Goal: Task Accomplishment & Management: Manage account settings

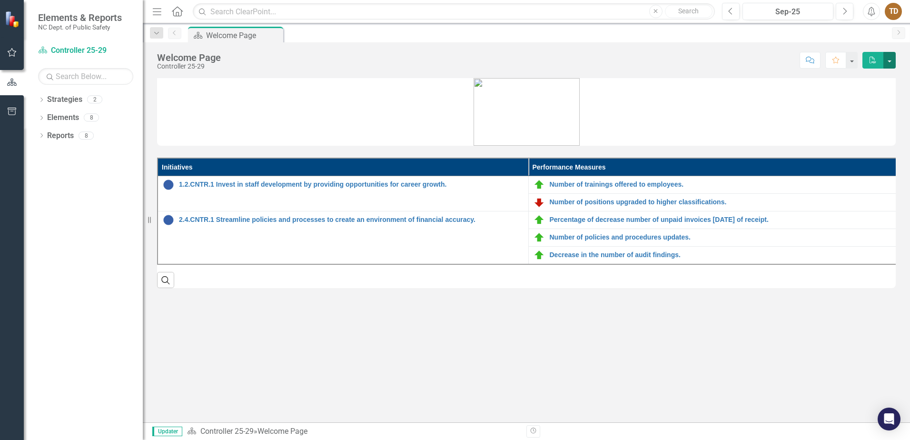
click at [892, 58] on button "button" at bounding box center [890, 60] width 12 height 17
click at [746, 349] on div "Initiatives Performance Measures 1.2.CNTR.1 Invest in staff development by prov…" at bounding box center [526, 250] width 767 height 344
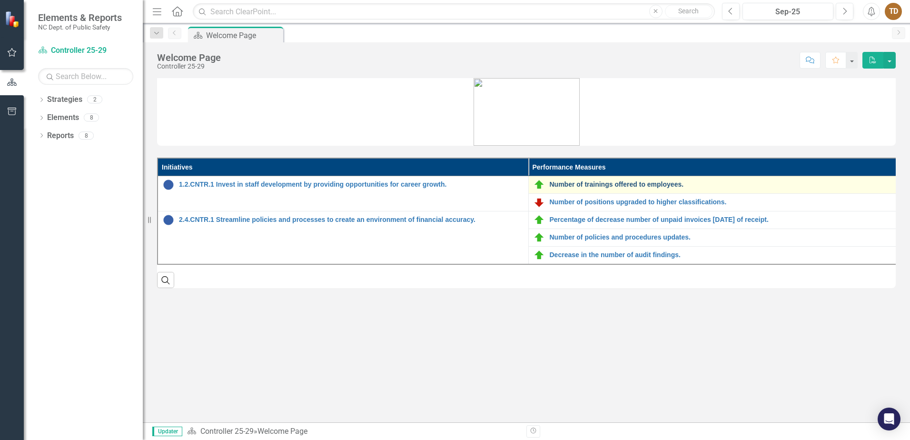
click at [604, 186] on link "Number of trainings offered to employees." at bounding box center [722, 184] width 345 height 7
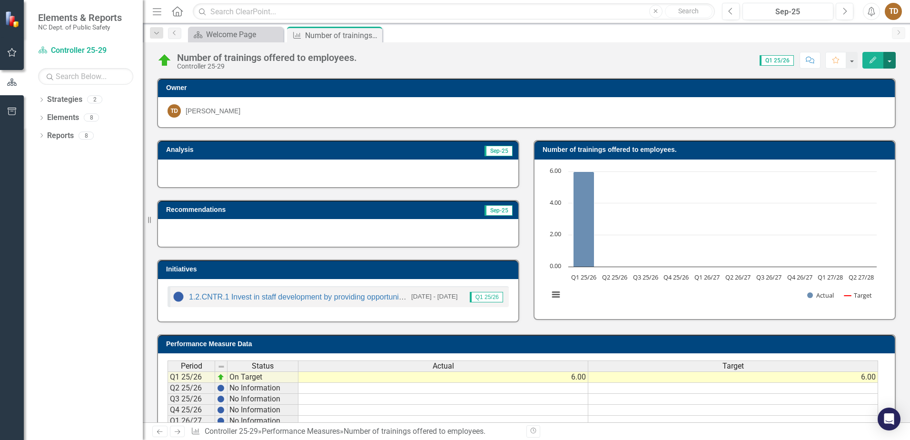
click at [891, 60] on button "button" at bounding box center [890, 60] width 12 height 17
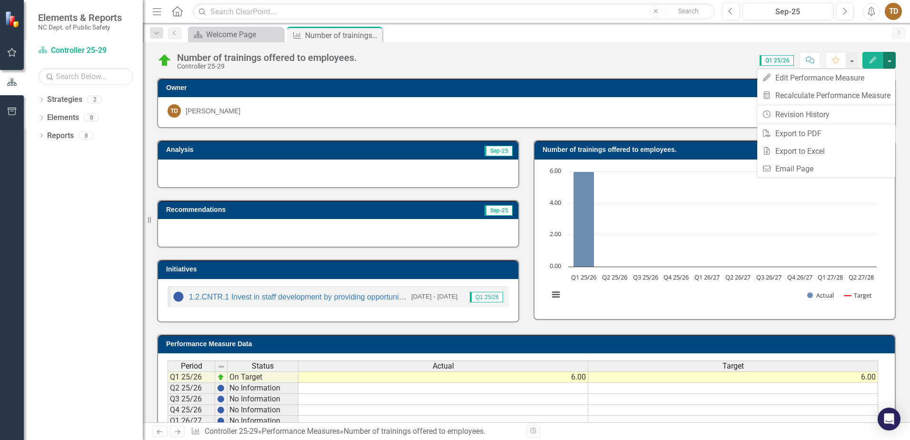
click at [666, 72] on div "Number of trainings offered to employees. Controller 25-29 Score: 0.00 Q1 25/26…" at bounding box center [526, 232] width 767 height 380
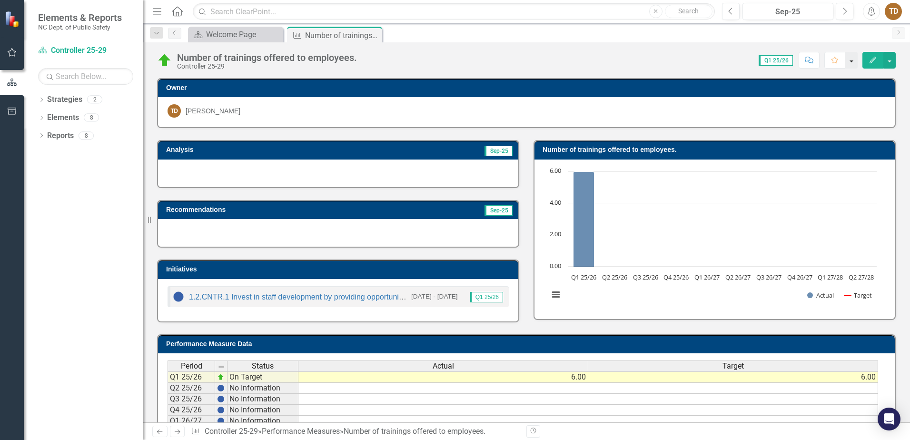
click at [850, 63] on button "button" at bounding box center [851, 60] width 12 height 17
click at [656, 47] on div "Number of trainings offered to employees. Controller 25-29 Score: 0.00 Q1 25/26…" at bounding box center [526, 56] width 767 height 29
click at [891, 63] on button "button" at bounding box center [890, 60] width 12 height 17
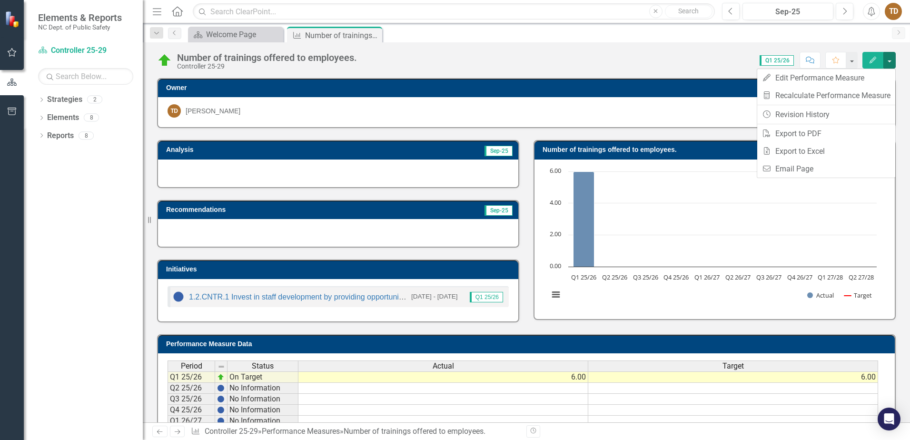
click at [570, 38] on div "Strategy Welcome Page Close Performance Measure Number of trainings offered to …" at bounding box center [536, 34] width 701 height 15
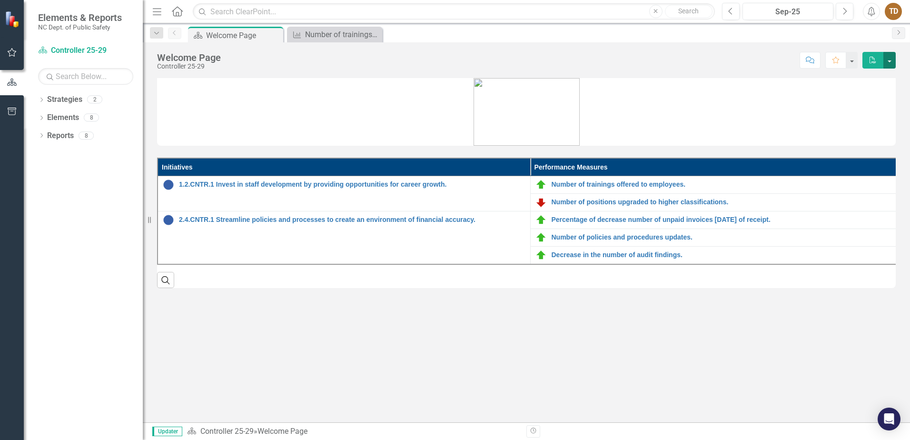
click at [888, 61] on button "button" at bounding box center [890, 60] width 12 height 17
click at [794, 91] on figure at bounding box center [526, 112] width 739 height 68
click at [59, 105] on link "Strategies" at bounding box center [64, 99] width 35 height 11
click at [60, 97] on link "Strategies" at bounding box center [64, 99] width 35 height 11
click at [60, 137] on link "Reports" at bounding box center [60, 135] width 27 height 11
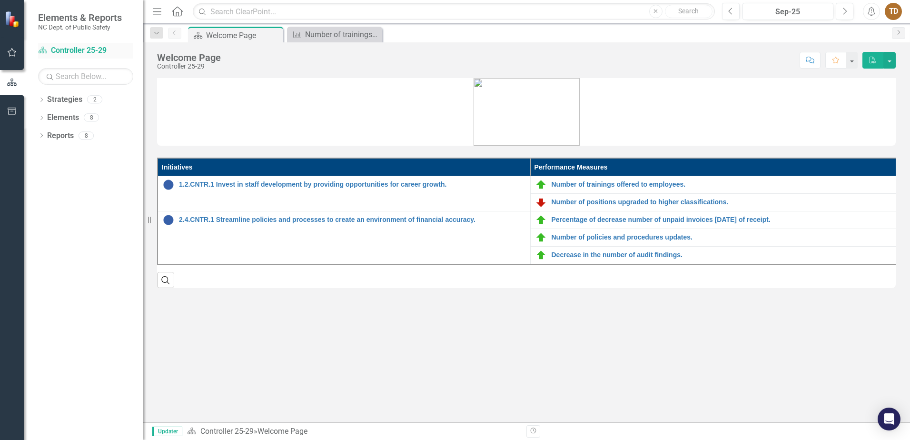
click at [91, 48] on link "Strategy Controller 25-29" at bounding box center [85, 50] width 95 height 11
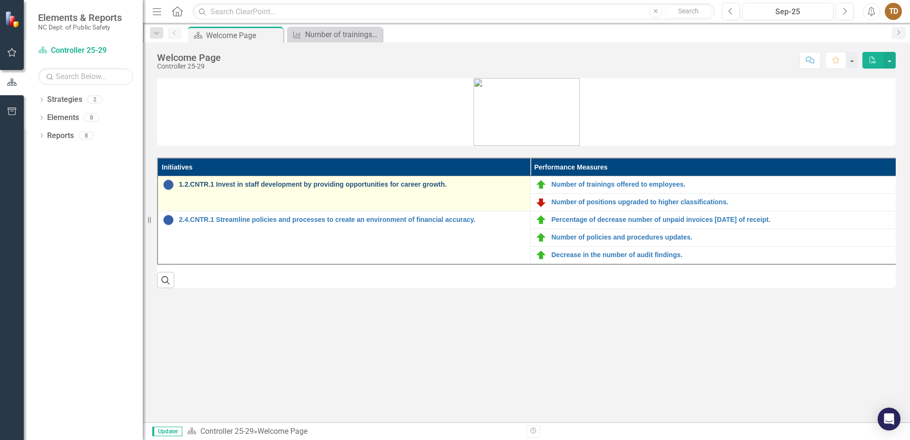
click at [375, 181] on link "1.2.CNTR.1 Invest in staff development by providing opportunities for career gr…" at bounding box center [352, 184] width 347 height 7
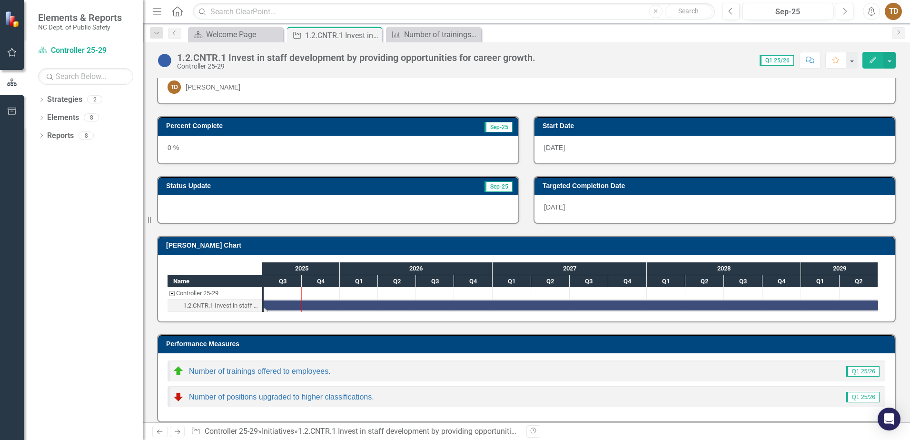
scroll to position [33, 0]
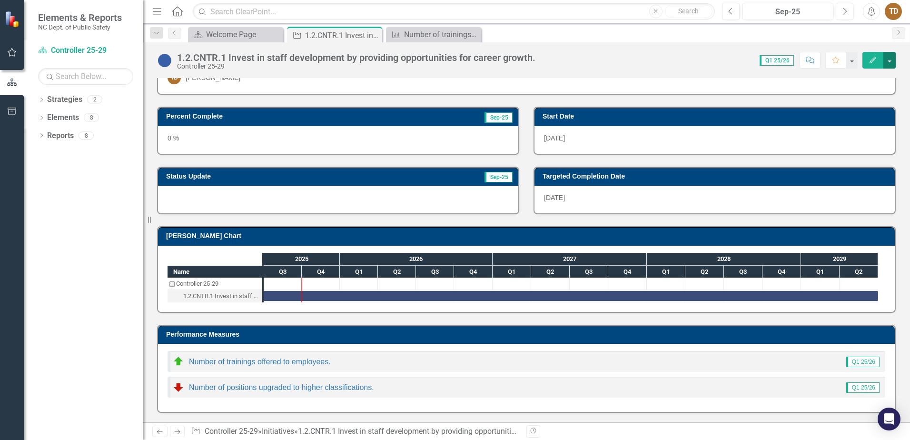
click at [889, 58] on button "button" at bounding box center [890, 60] width 12 height 17
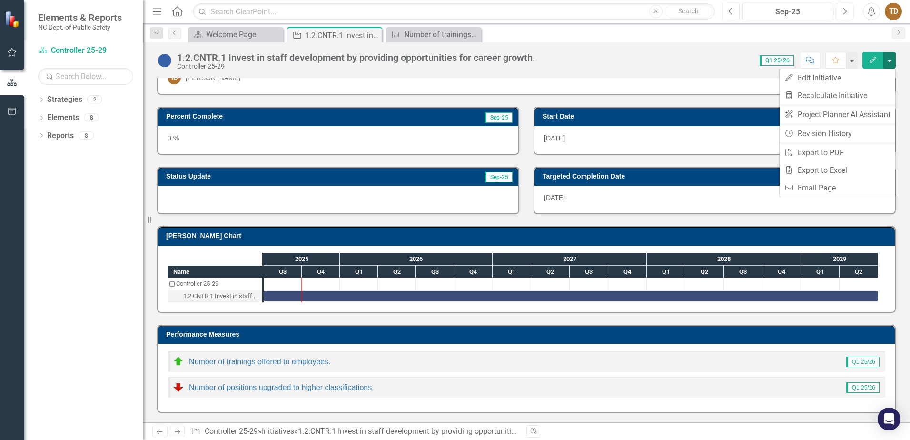
click at [716, 79] on div "TD Tripti Dahal" at bounding box center [527, 77] width 718 height 13
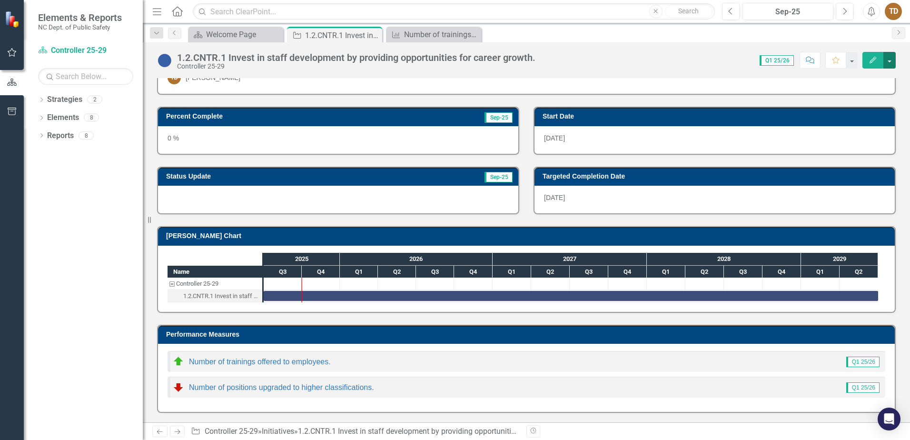
click at [890, 61] on button "button" at bounding box center [890, 60] width 12 height 17
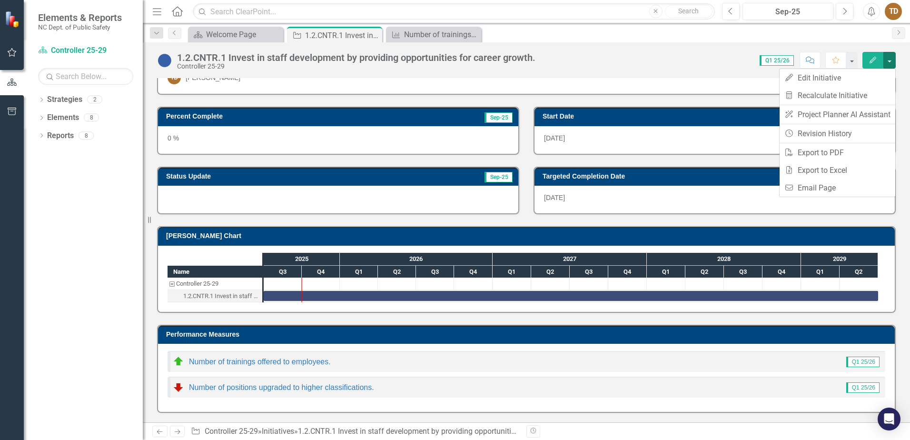
click at [708, 67] on div "Score: 0.00 Q1 25/26 Completed Comment Favorite Edit" at bounding box center [718, 60] width 356 height 16
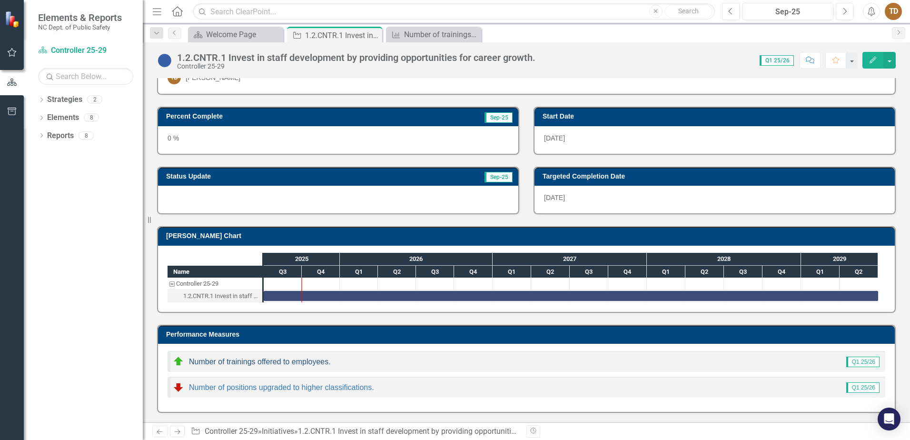
click at [286, 361] on link "Number of trainings offered to employees." at bounding box center [260, 362] width 142 height 8
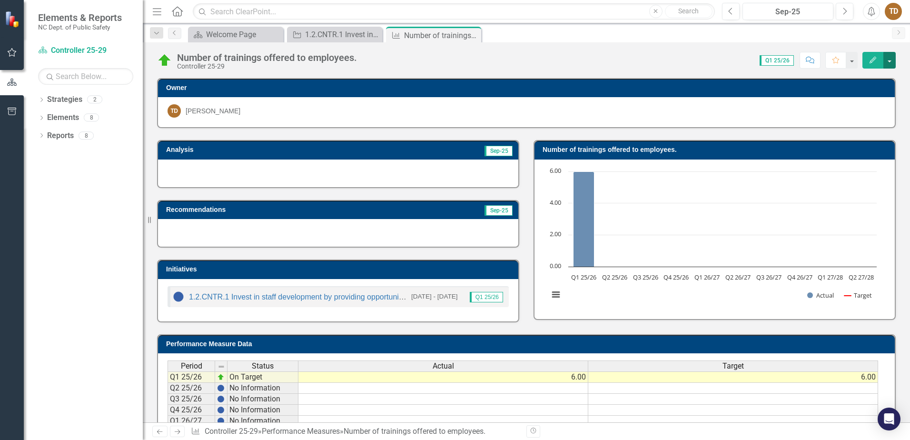
click at [889, 59] on button "button" at bounding box center [890, 60] width 12 height 17
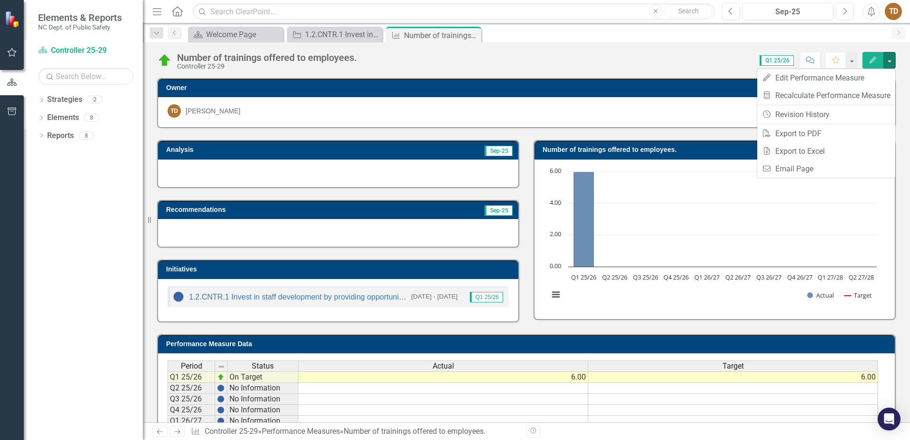
click at [576, 45] on div "Number of trainings offered to employees. Controller 25-29 Score: 0.00 Q1 25/26…" at bounding box center [526, 56] width 767 height 29
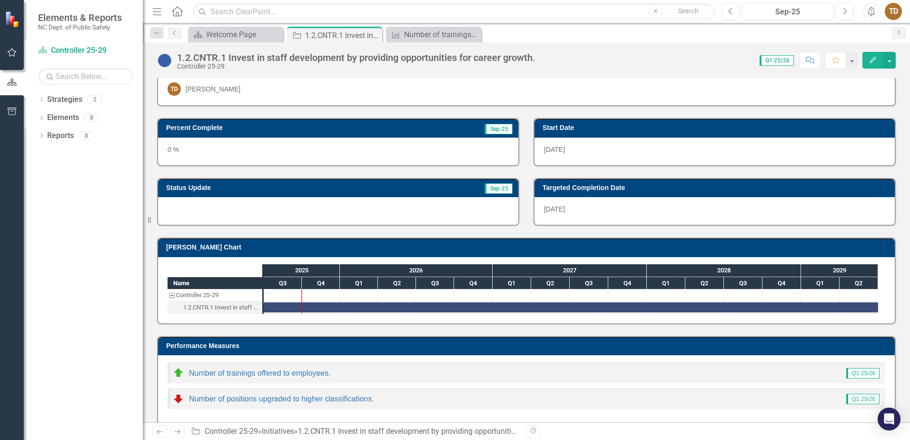
scroll to position [33, 0]
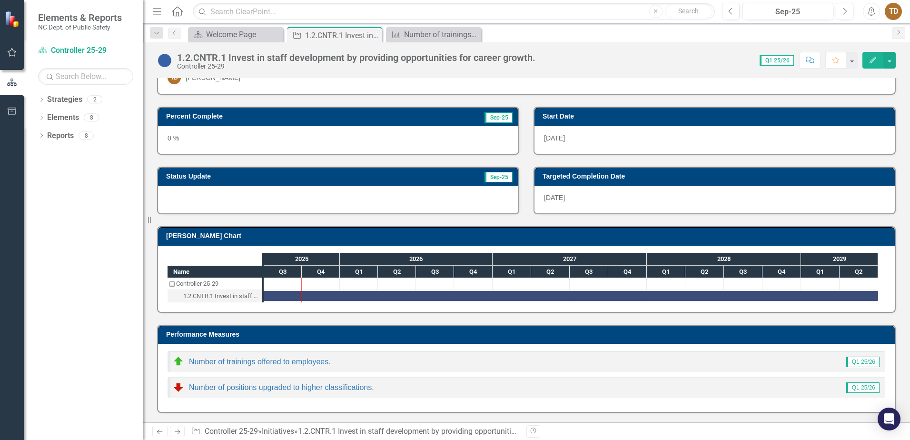
click at [856, 385] on span "Q1 25/26" at bounding box center [862, 387] width 33 height 10
click at [274, 388] on link "Number of positions upgraded to higher classifications." at bounding box center [281, 387] width 185 height 8
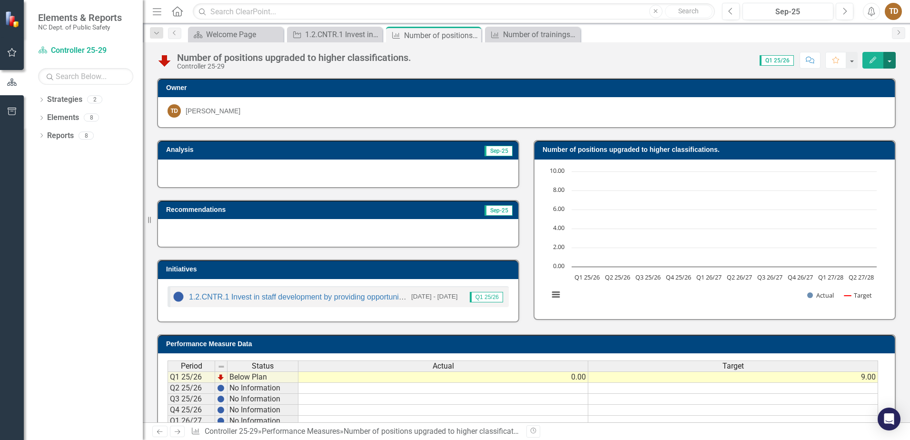
click at [893, 61] on button "button" at bounding box center [890, 60] width 12 height 17
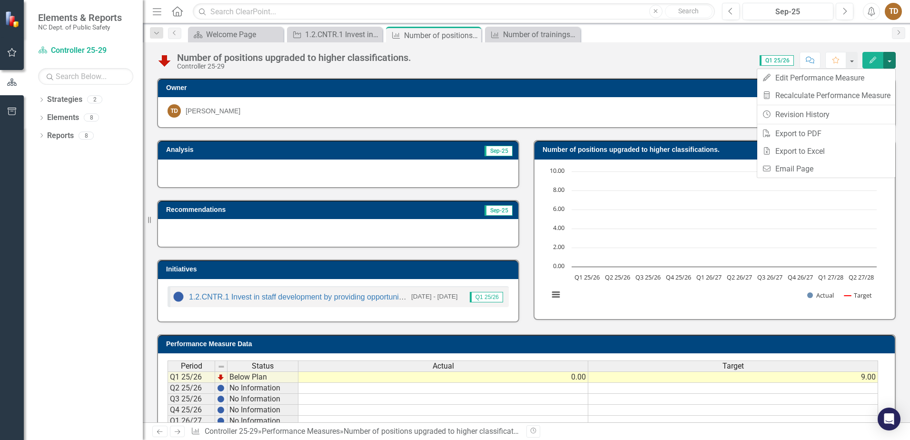
click at [643, 57] on div "Score: 0.00 Q1 25/26 Completed Comment Favorite Edit" at bounding box center [656, 60] width 480 height 16
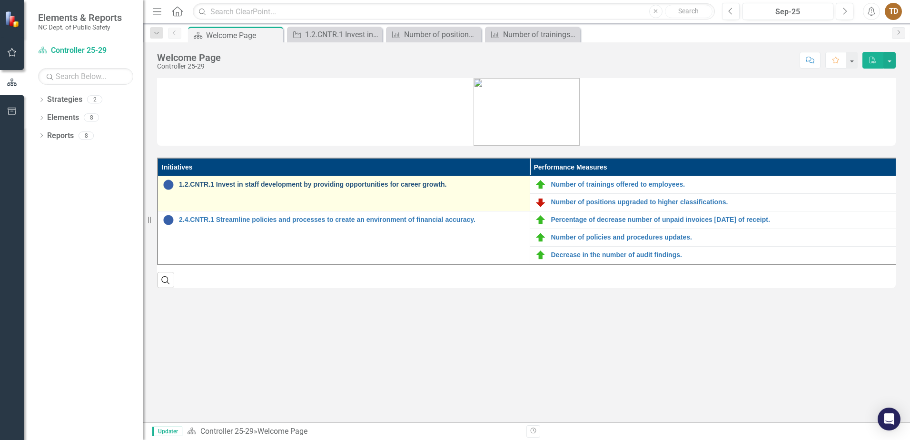
click at [228, 183] on link "1.2.CNTR.1 Invest in staff development by providing opportunities for career gr…" at bounding box center [352, 184] width 346 height 7
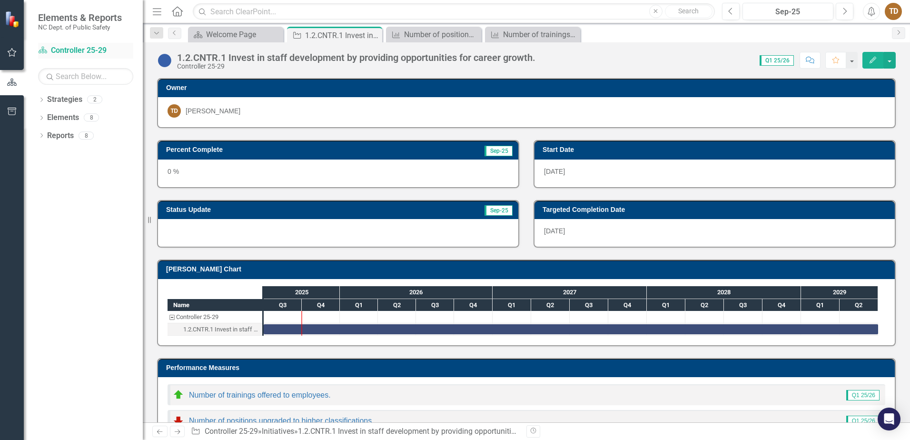
click at [62, 50] on link "Strategy Controller 25-29" at bounding box center [85, 50] width 95 height 11
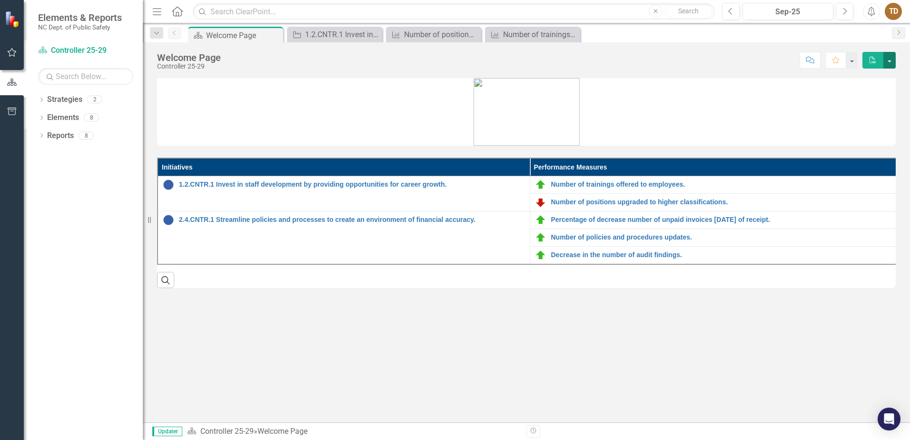
click at [890, 60] on button "button" at bounding box center [890, 60] width 12 height 17
click at [707, 83] on figure at bounding box center [526, 112] width 739 height 68
click at [61, 99] on link "Strategies" at bounding box center [64, 99] width 35 height 11
click at [68, 118] on link "Elements" at bounding box center [63, 117] width 32 height 11
click at [67, 139] on link "Reports" at bounding box center [60, 135] width 27 height 11
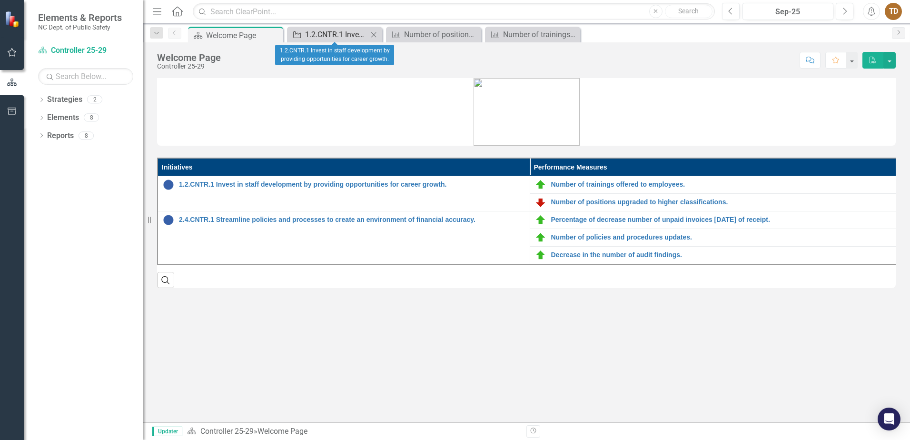
click at [358, 30] on div "1.2.CNTR.1 Invest in staff development by providing opportunities for career gr…" at bounding box center [336, 35] width 63 height 12
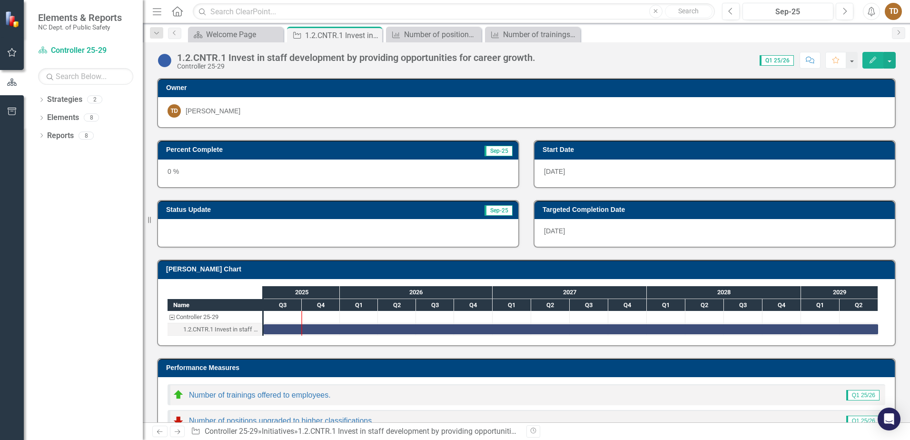
scroll to position [33, 0]
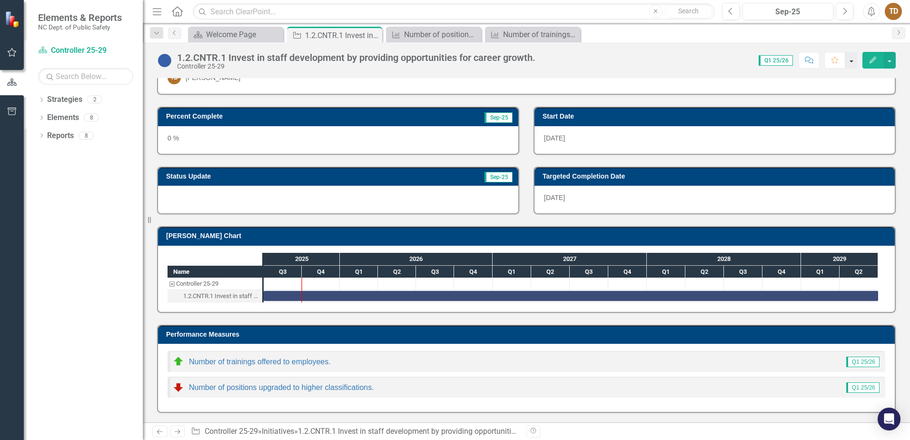
click at [851, 61] on button "button" at bounding box center [851, 60] width 12 height 17
click at [685, 70] on div "1.2.CNTR.1 Invest in staff development by providing opportunities for career gr…" at bounding box center [526, 56] width 767 height 29
click at [895, 63] on button "button" at bounding box center [890, 60] width 12 height 17
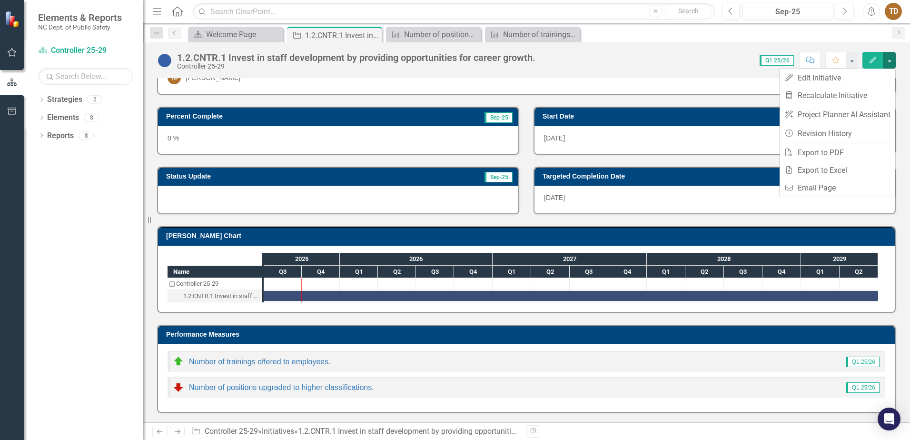
click at [872, 60] on icon "Edit" at bounding box center [873, 60] width 9 height 7
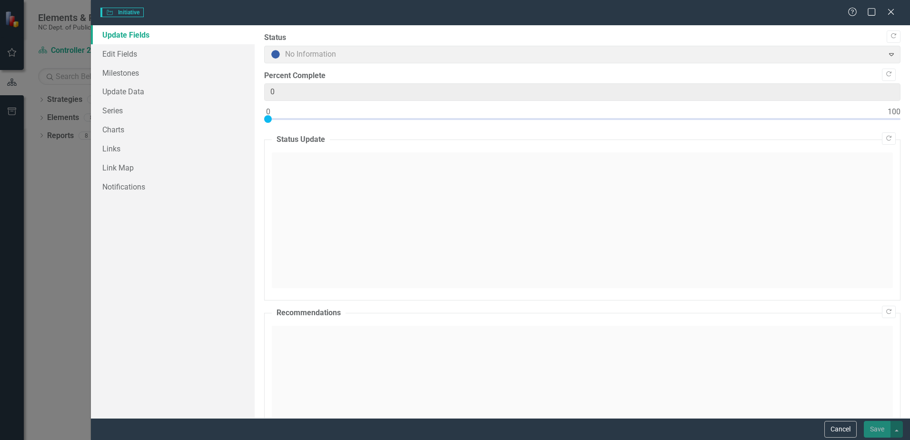
type input "0"
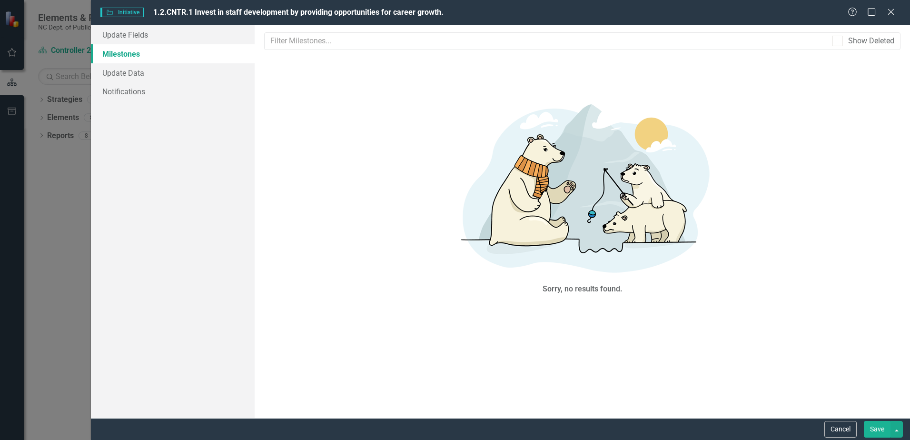
scroll to position [0, 0]
click at [133, 69] on link "Update Data" at bounding box center [173, 72] width 164 height 19
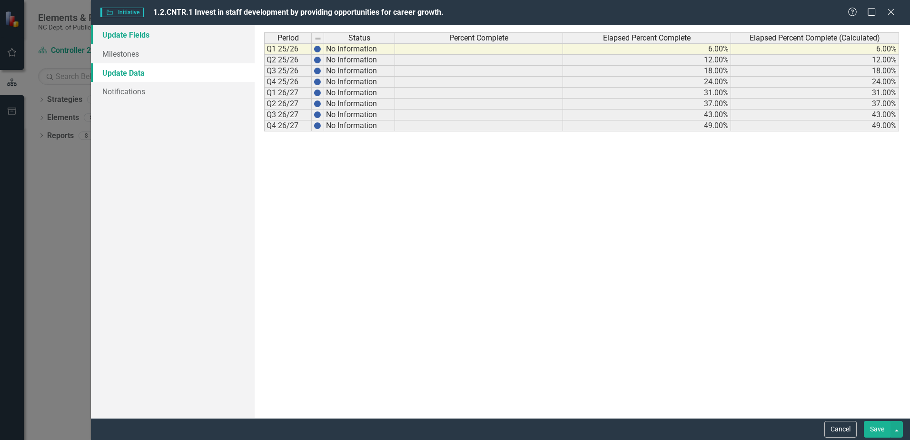
click at [134, 32] on link "Update Fields" at bounding box center [173, 34] width 164 height 19
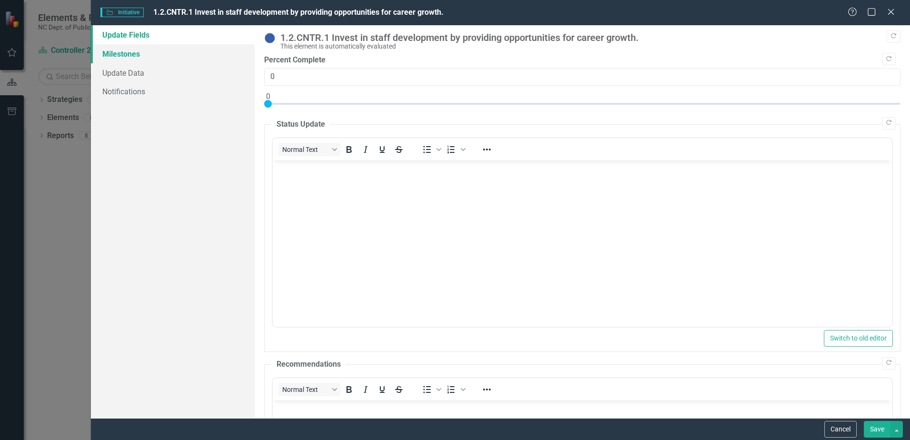
click at [130, 55] on link "Milestones" at bounding box center [173, 53] width 164 height 19
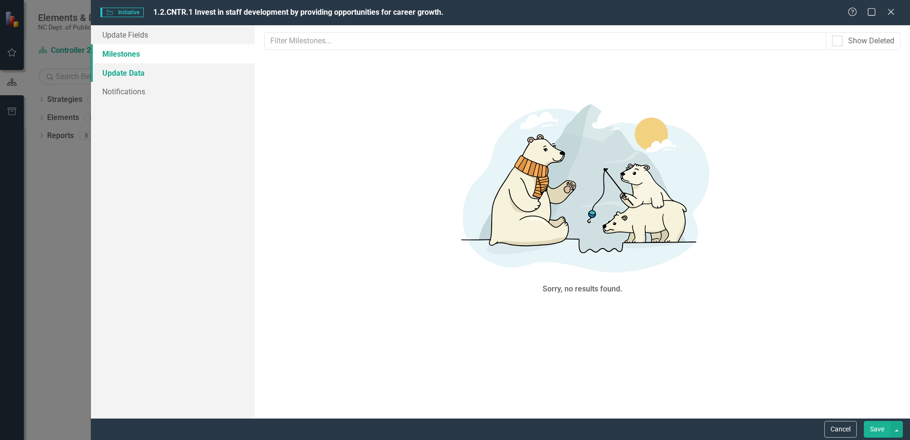
click at [129, 71] on link "Update Data" at bounding box center [173, 72] width 164 height 19
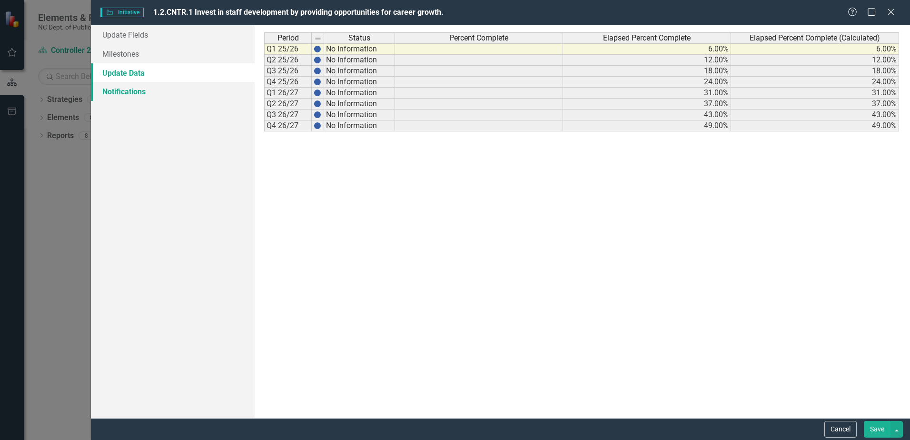
click at [132, 94] on link "Notifications" at bounding box center [173, 91] width 164 height 19
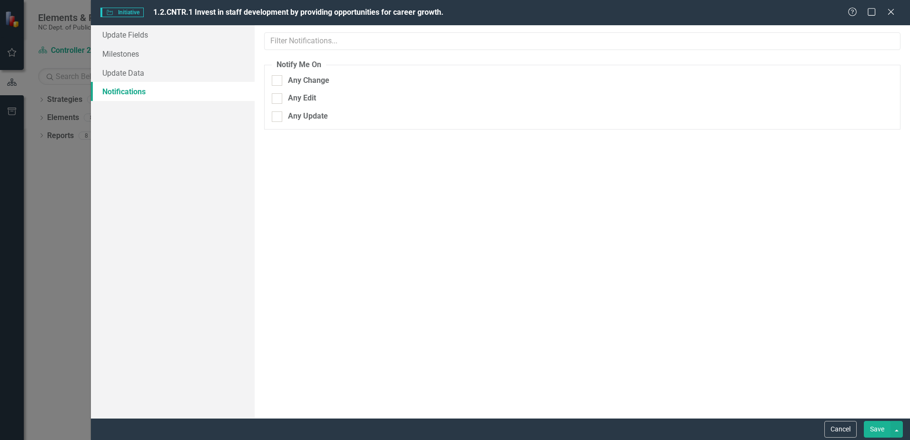
click at [46, 178] on div "Initiative Initiative 1.2.CNTR.1 Invest in staff development by providing oppor…" at bounding box center [455, 220] width 910 height 440
click at [891, 10] on icon "Close" at bounding box center [891, 11] width 12 height 9
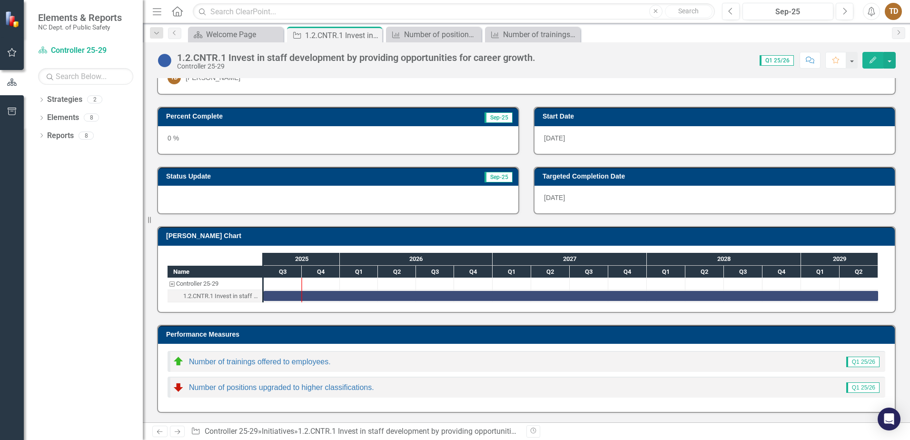
click at [41, 247] on div "Dropdown Strategies 2 Dropdown NCDPS 25-29 Controller 25-29 Dropdown Elements 8…" at bounding box center [83, 266] width 119 height 348
click at [10, 52] on icon "button" at bounding box center [12, 53] width 10 height 8
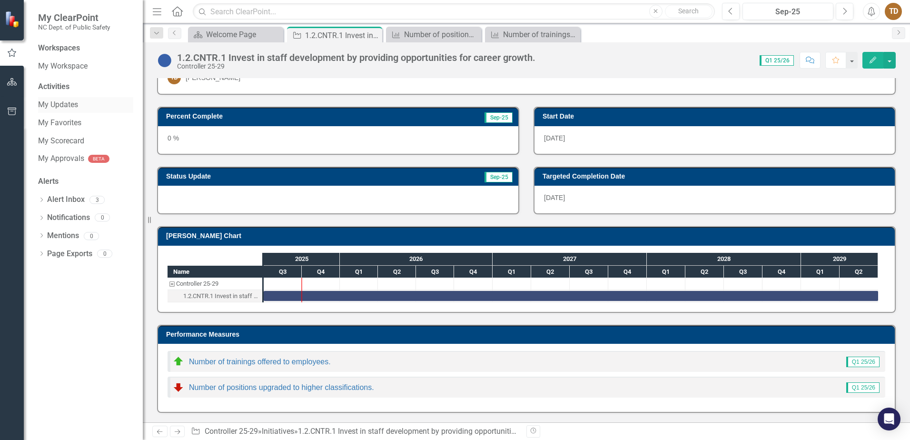
click at [72, 105] on link "My Updates" at bounding box center [85, 104] width 95 height 11
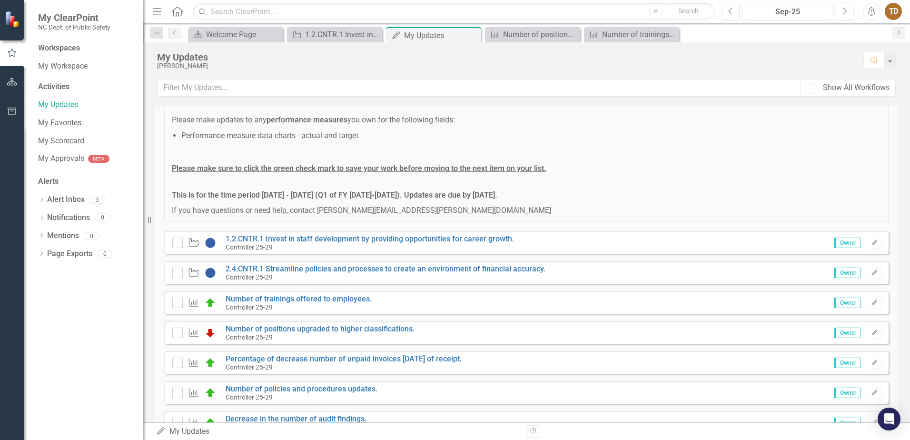
scroll to position [128, 0]
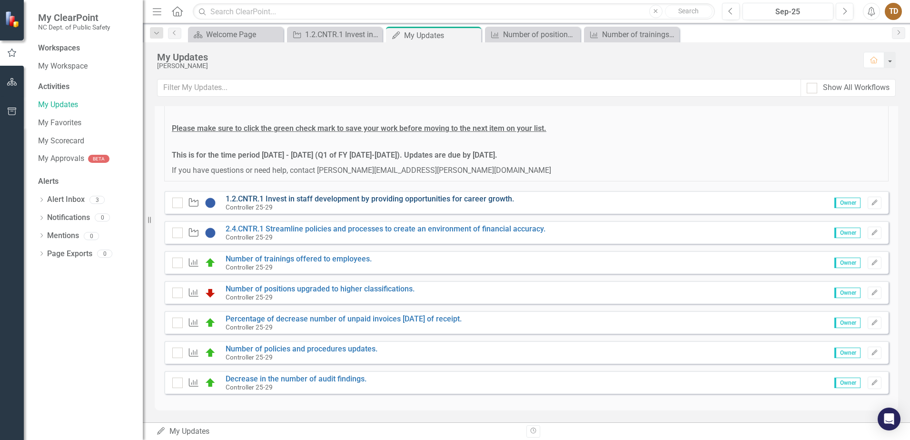
click at [284, 201] on link "1.2.CNTR.1 Invest in staff development by providing opportunities for career gr…" at bounding box center [370, 198] width 288 height 9
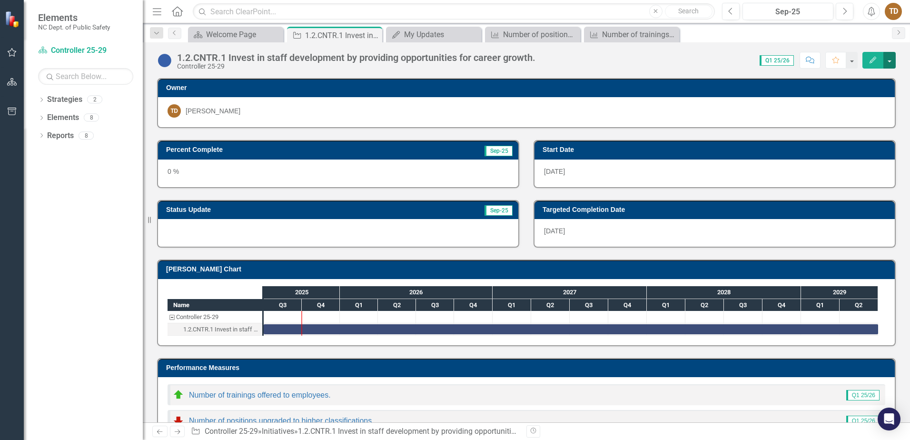
click at [892, 61] on button "button" at bounding box center [890, 60] width 12 height 17
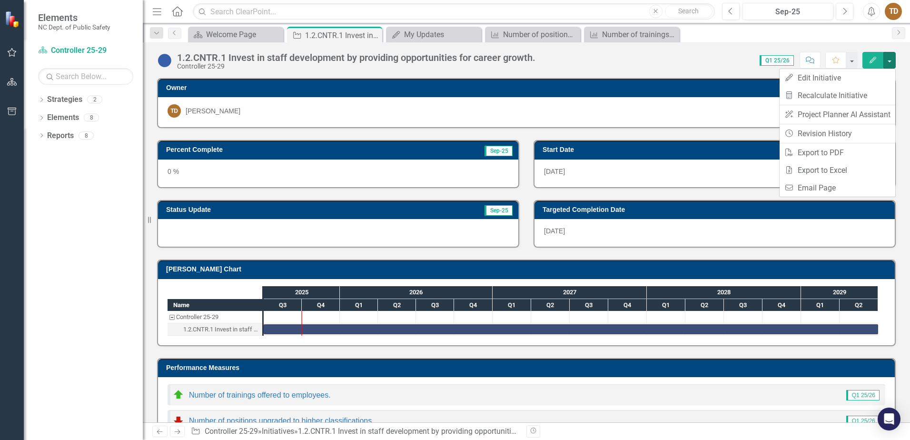
click at [663, 77] on div "1.2.CNTR.1 Invest in staff development by providing opportunities for career gr…" at bounding box center [526, 232] width 767 height 380
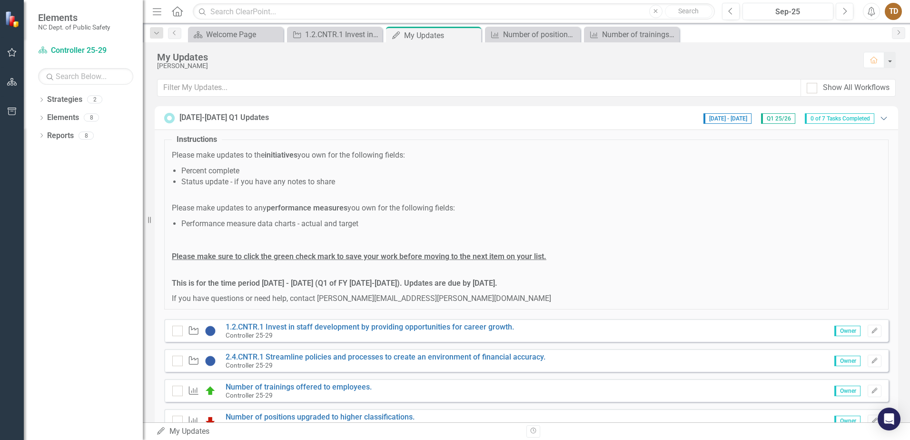
click at [879, 120] on icon "Expanded" at bounding box center [884, 118] width 10 height 8
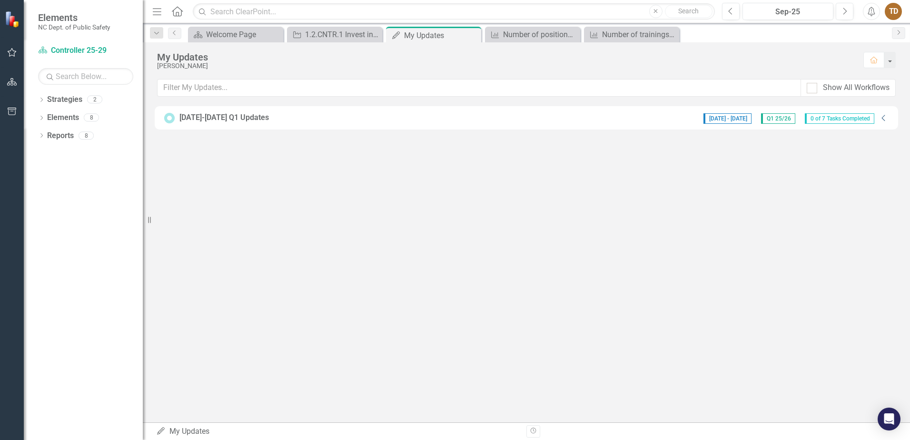
click at [876, 120] on div "[DATE] - [DATE] Q1 25/26 0 of 7 Tasks Completed" at bounding box center [789, 118] width 180 height 12
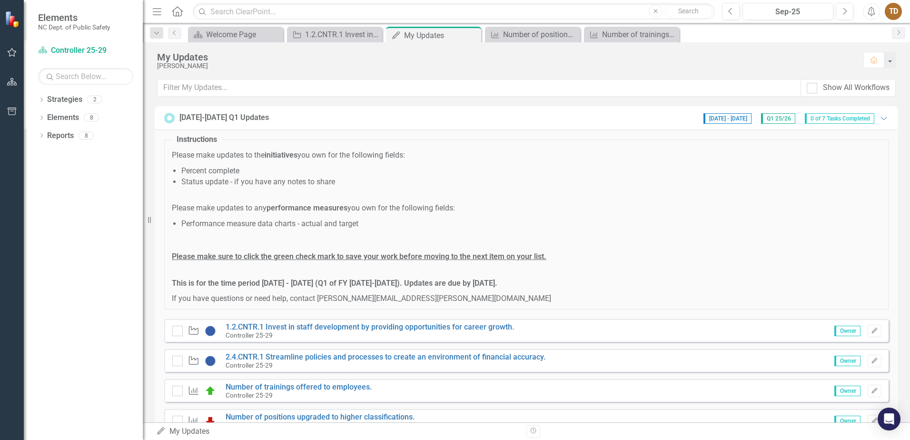
click at [822, 117] on span "0 of 7 Tasks Completed" at bounding box center [840, 118] width 70 height 10
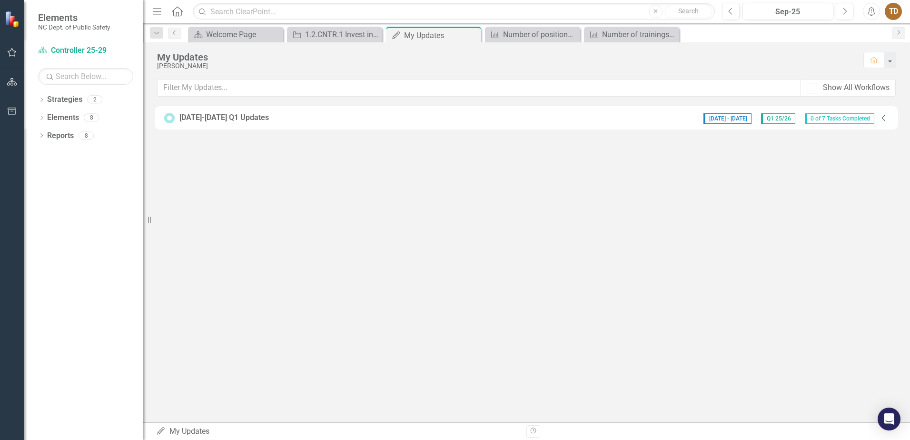
click at [885, 117] on icon "Collapse" at bounding box center [884, 118] width 10 height 8
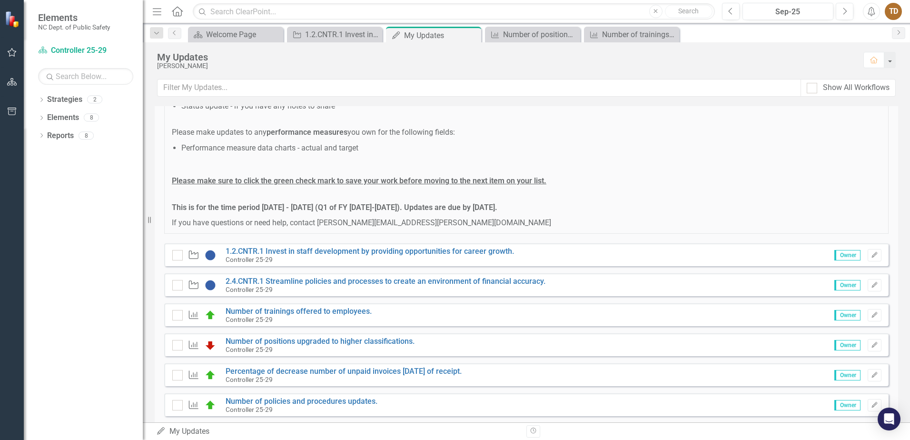
scroll to position [128, 0]
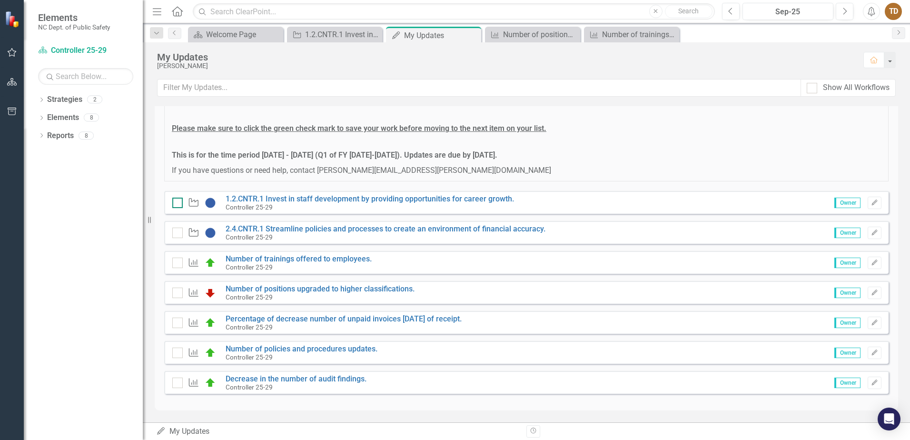
click at [175, 204] on div at bounding box center [177, 203] width 10 height 10
click at [175, 204] on input "checkbox" at bounding box center [175, 201] width 6 height 6
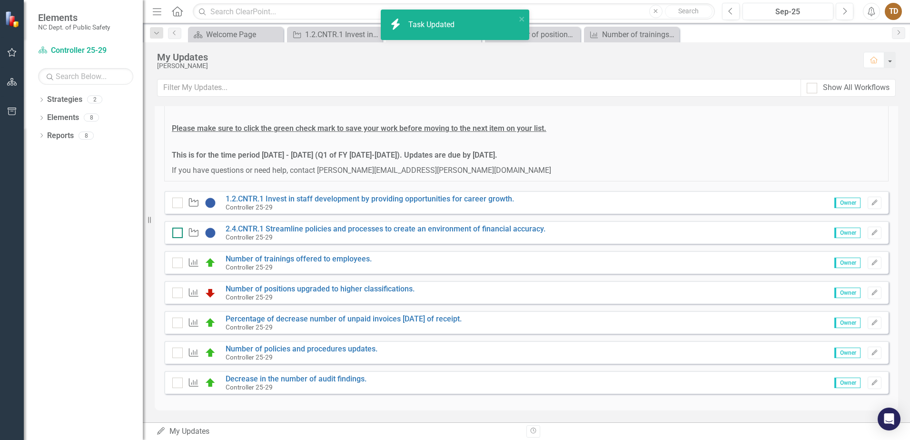
checkbox input "true"
click at [176, 235] on div at bounding box center [177, 233] width 10 height 10
click at [176, 234] on input "checkbox" at bounding box center [175, 231] width 6 height 6
checkbox input "true"
click at [179, 264] on div at bounding box center [177, 263] width 10 height 10
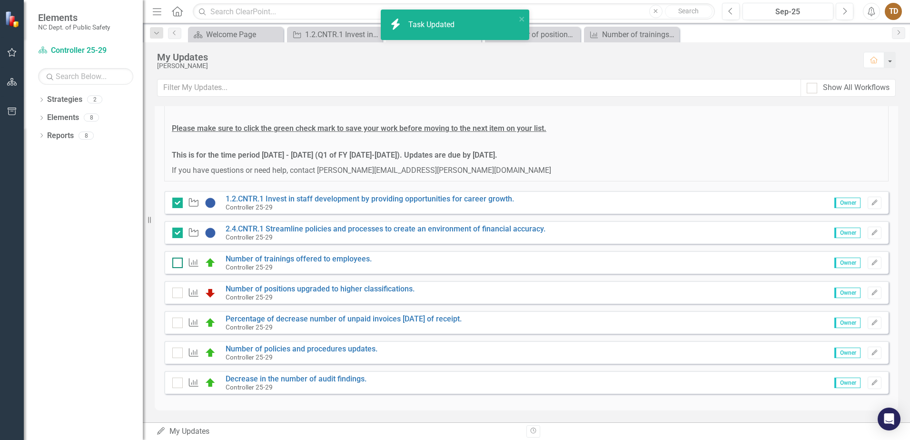
click at [179, 264] on input "checkbox" at bounding box center [175, 261] width 6 height 6
checkbox input "true"
click at [176, 294] on div at bounding box center [177, 293] width 10 height 10
click at [176, 294] on input "checkbox" at bounding box center [175, 291] width 6 height 6
checkbox input "true"
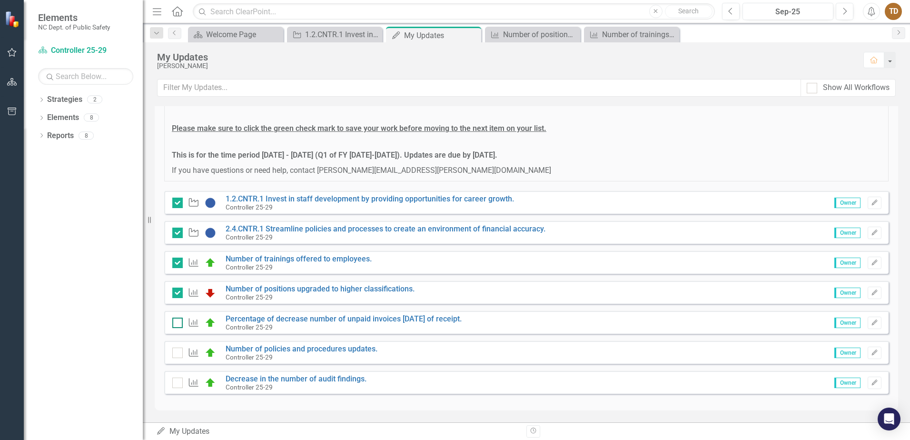
click at [176, 324] on input "checkbox" at bounding box center [175, 321] width 6 height 6
checkbox input "true"
click at [176, 354] on div at bounding box center [177, 353] width 10 height 10
click at [176, 354] on input "checkbox" at bounding box center [175, 351] width 6 height 6
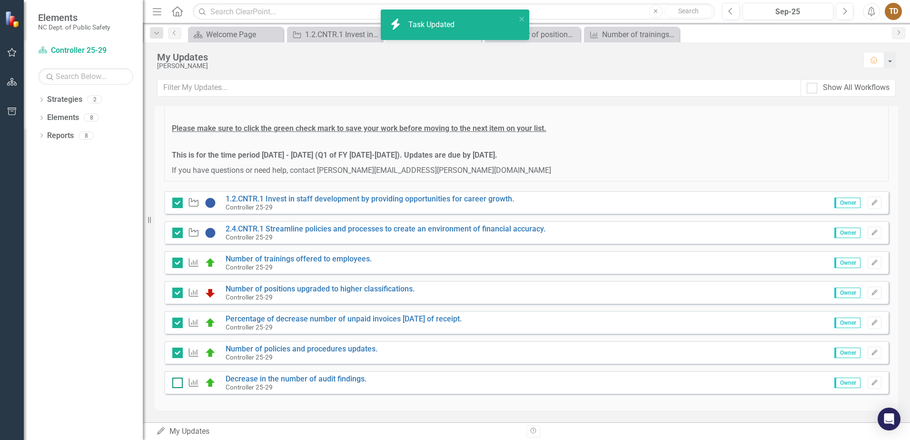
checkbox input "true"
click at [175, 383] on input "checkbox" at bounding box center [175, 381] width 6 height 6
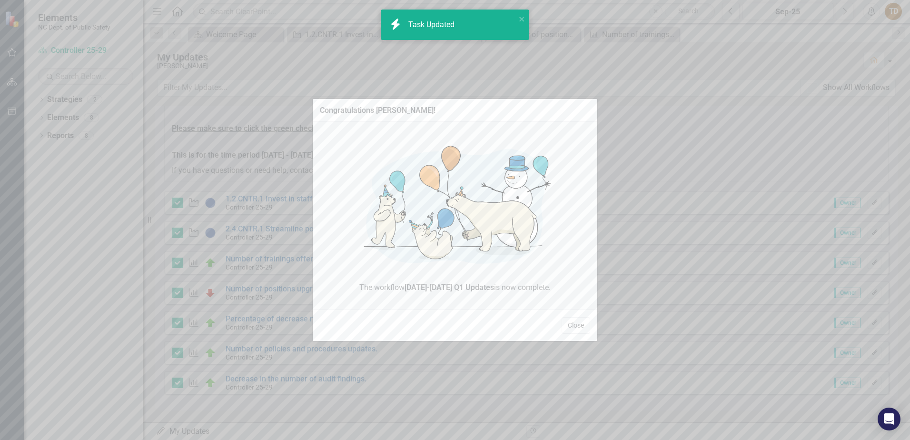
checkbox input "true"
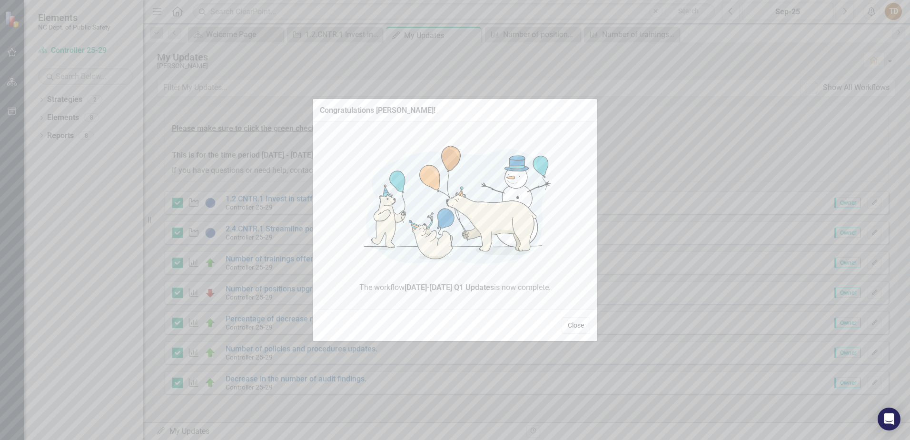
click at [575, 325] on button "Close" at bounding box center [576, 325] width 29 height 17
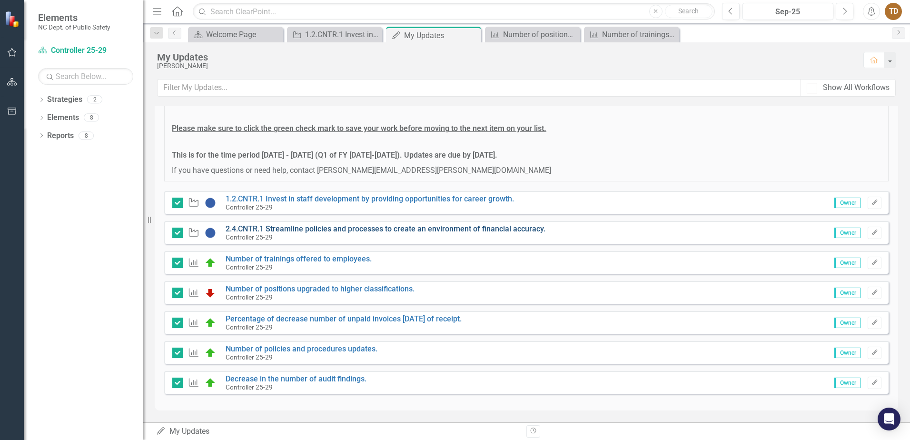
click at [436, 230] on link "2.4.CNTR.1 Streamline policies and processes to create an environment of financ…" at bounding box center [386, 228] width 320 height 9
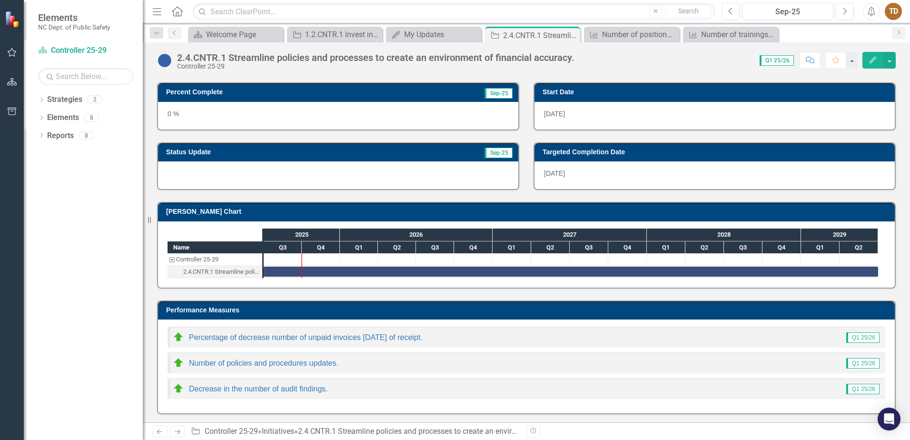
scroll to position [59, 0]
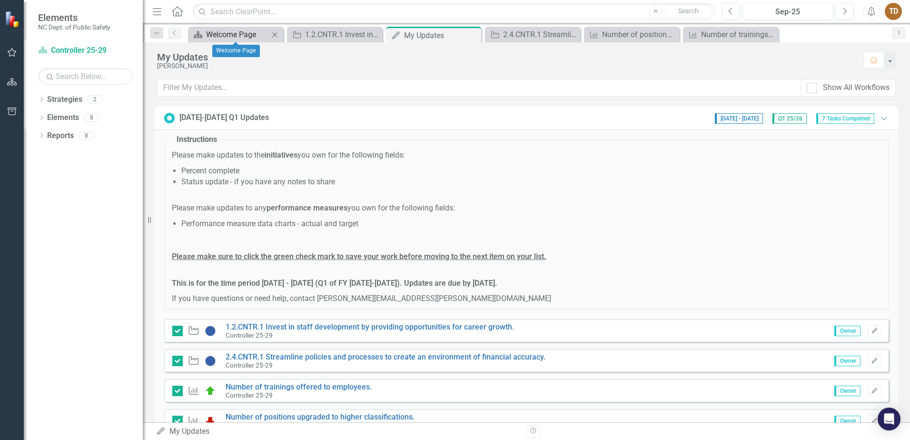
click at [211, 34] on div "Welcome Page" at bounding box center [237, 35] width 63 height 12
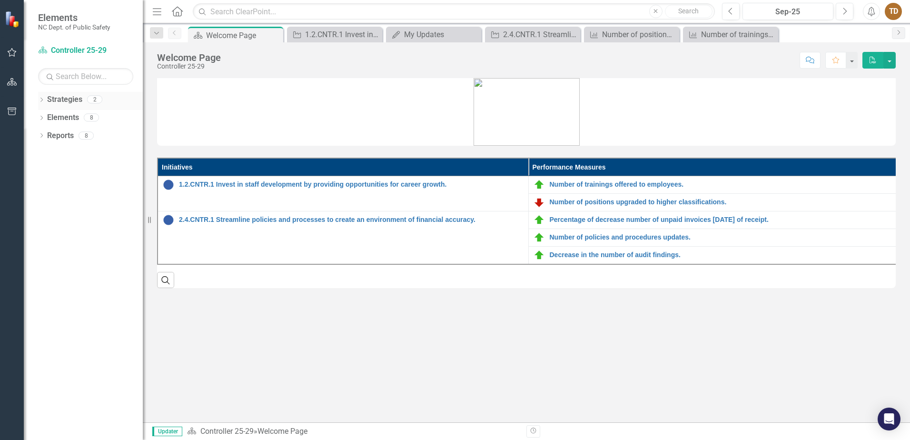
click at [52, 99] on link "Strategies" at bounding box center [64, 99] width 35 height 11
click at [44, 136] on icon "Dropdown" at bounding box center [41, 136] width 7 height 5
click at [44, 136] on div "Dropdown" at bounding box center [40, 135] width 8 height 7
click at [44, 118] on icon "Dropdown" at bounding box center [41, 118] width 7 height 5
click at [44, 118] on div "Dropdown" at bounding box center [41, 119] width 7 height 5
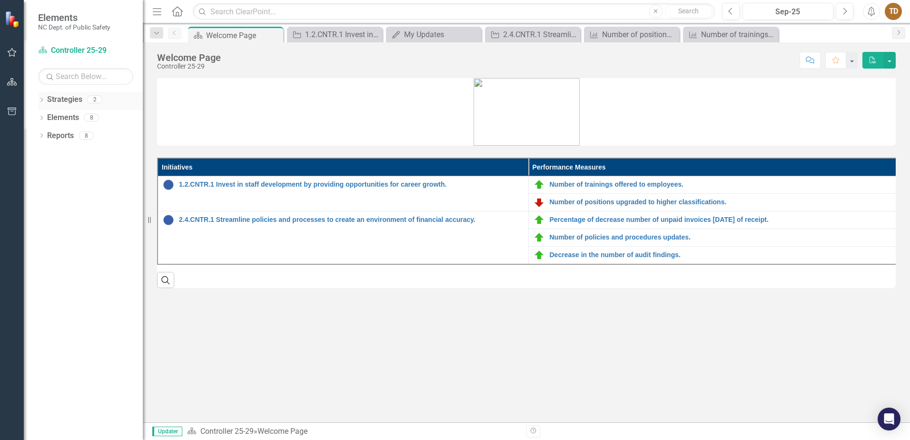
click at [44, 99] on icon "Dropdown" at bounding box center [41, 100] width 7 height 5
click at [44, 99] on div "Dropdown" at bounding box center [40, 99] width 8 height 7
click at [158, 11] on icon "button" at bounding box center [157, 11] width 9 height 7
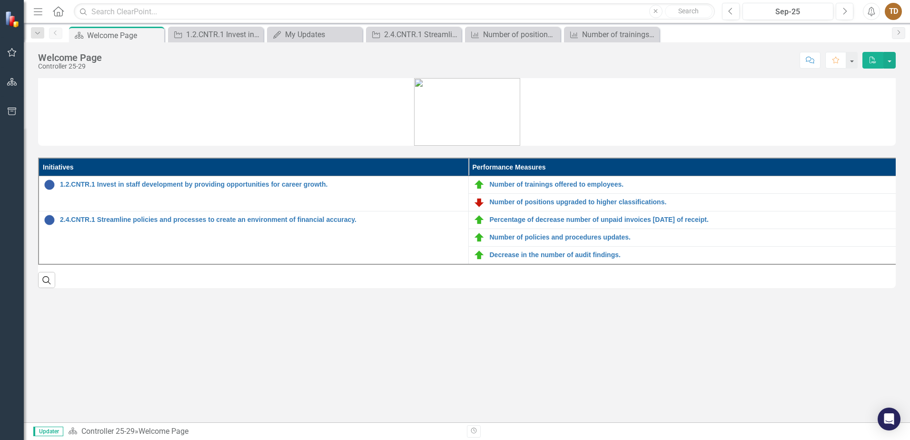
click at [34, 8] on icon "Menu" at bounding box center [38, 11] width 12 height 10
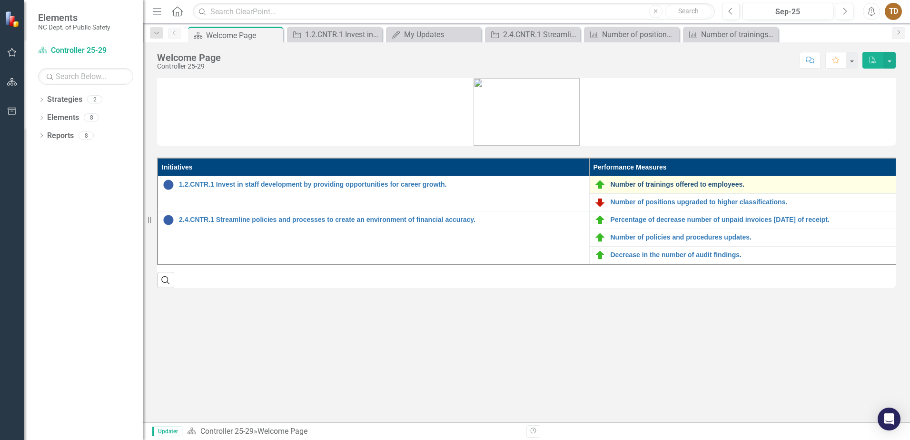
click at [719, 187] on link "Number of trainings offered to employees." at bounding box center [814, 184] width 406 height 7
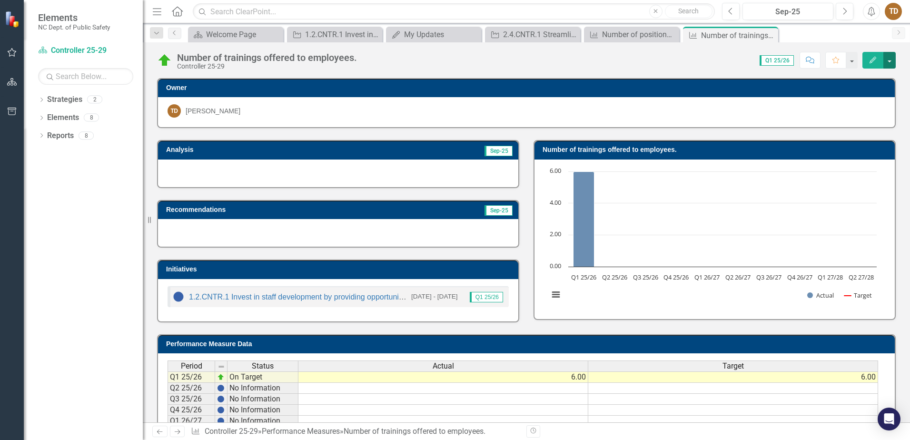
click at [887, 58] on button "button" at bounding box center [890, 60] width 12 height 17
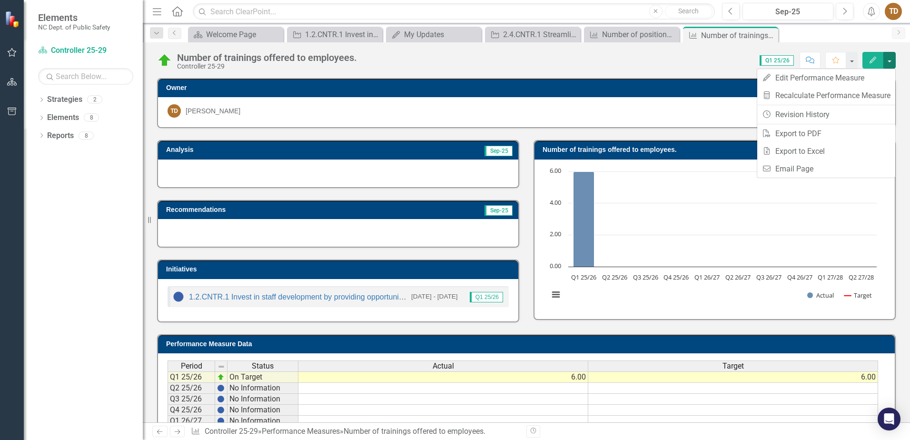
click at [626, 47] on div "Number of trainings offered to employees. Controller 25-29 Score: 0.00 Q1 25/26…" at bounding box center [526, 56] width 767 height 29
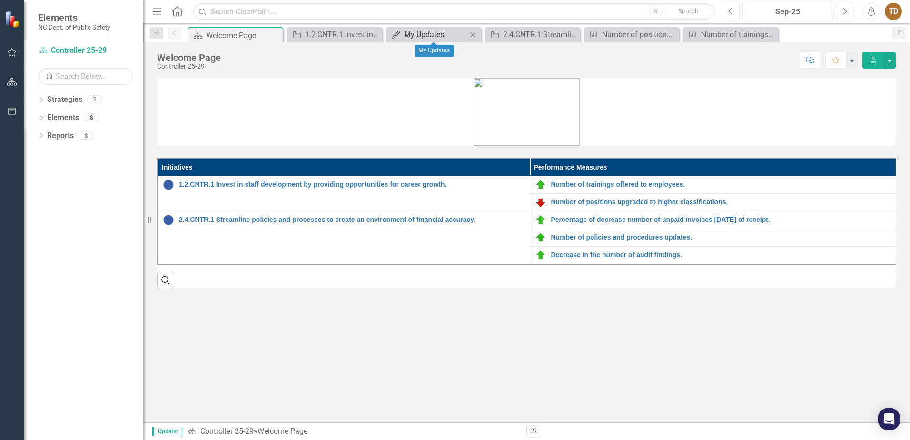
click at [405, 35] on div "My Updates" at bounding box center [435, 35] width 63 height 12
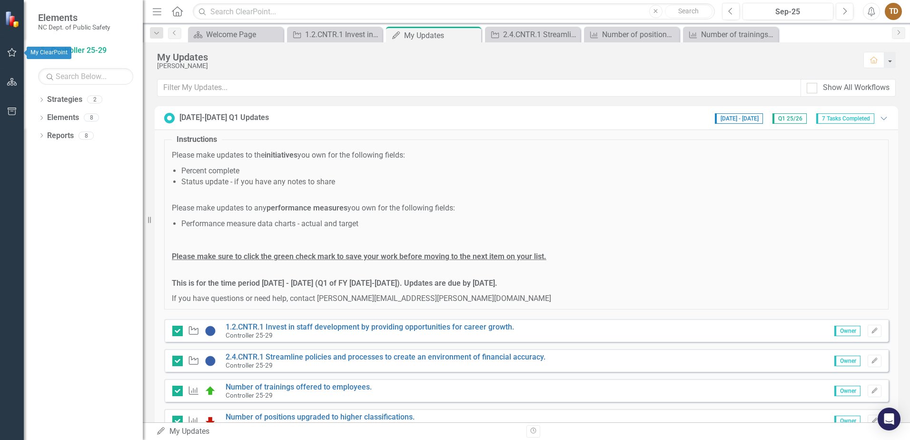
click at [13, 49] on icon "button" at bounding box center [12, 53] width 10 height 8
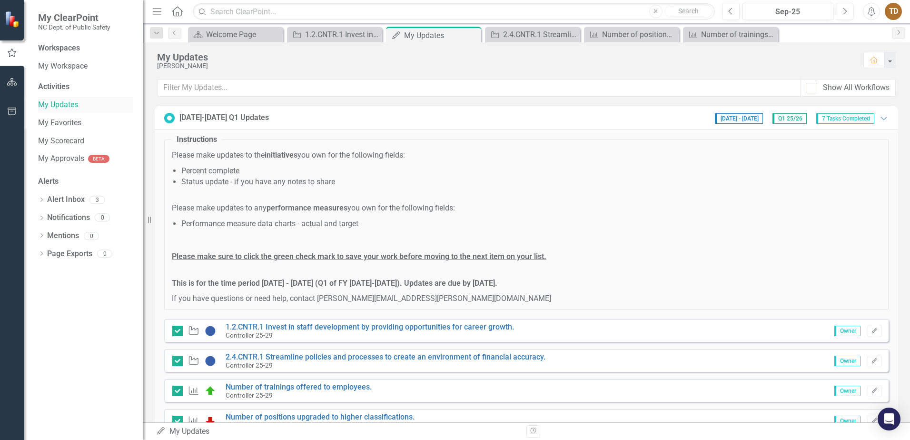
click at [59, 101] on link "My Updates" at bounding box center [85, 104] width 95 height 11
click at [80, 160] on link "My Approvals" at bounding box center [61, 158] width 46 height 11
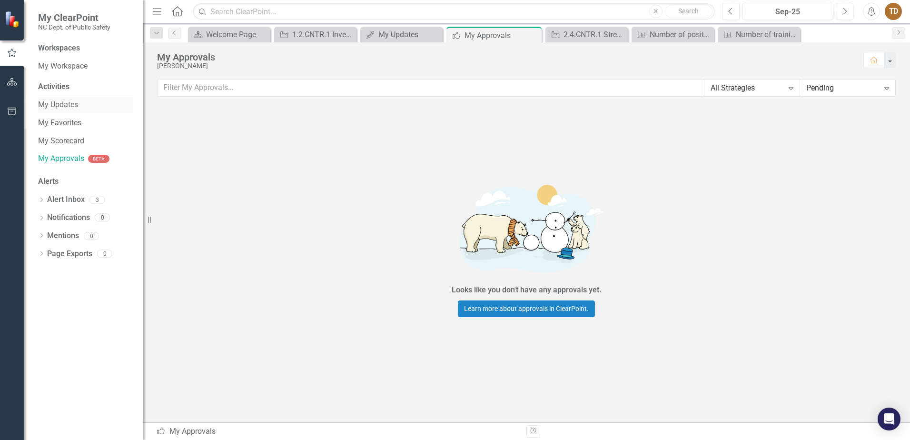
click at [69, 103] on link "My Updates" at bounding box center [85, 104] width 95 height 11
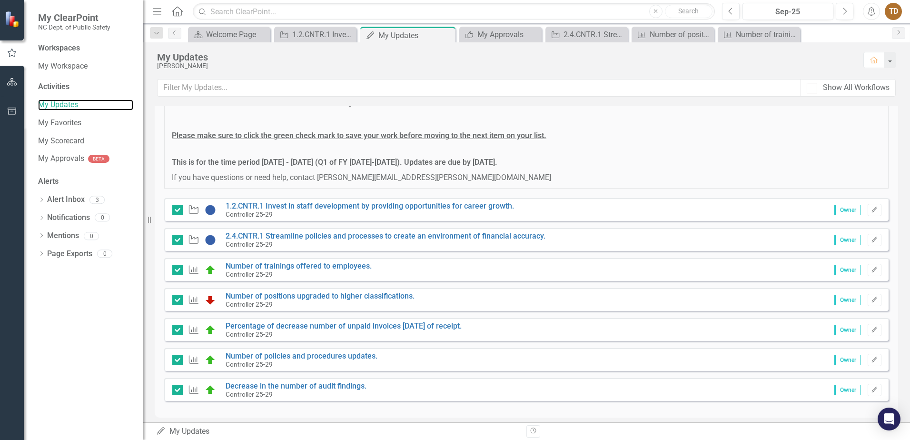
scroll to position [128, 0]
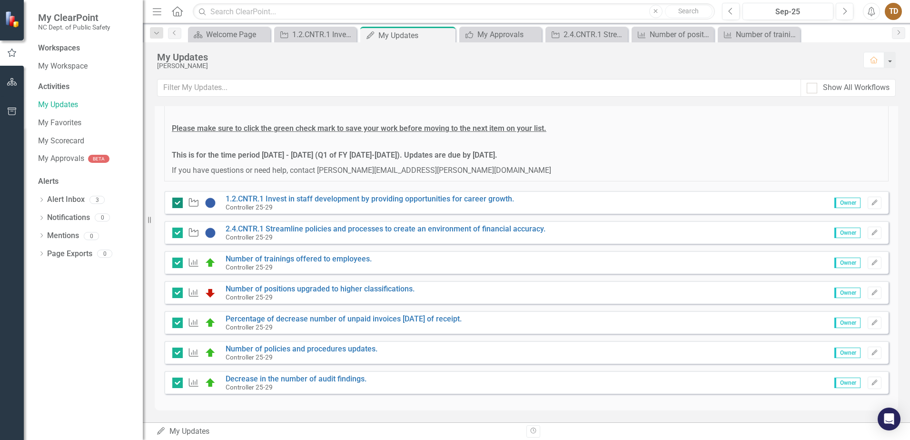
click at [173, 204] on input "checkbox" at bounding box center [175, 201] width 6 height 6
click at [176, 205] on div at bounding box center [177, 203] width 10 height 10
click at [176, 204] on input "checkbox" at bounding box center [175, 201] width 6 height 6
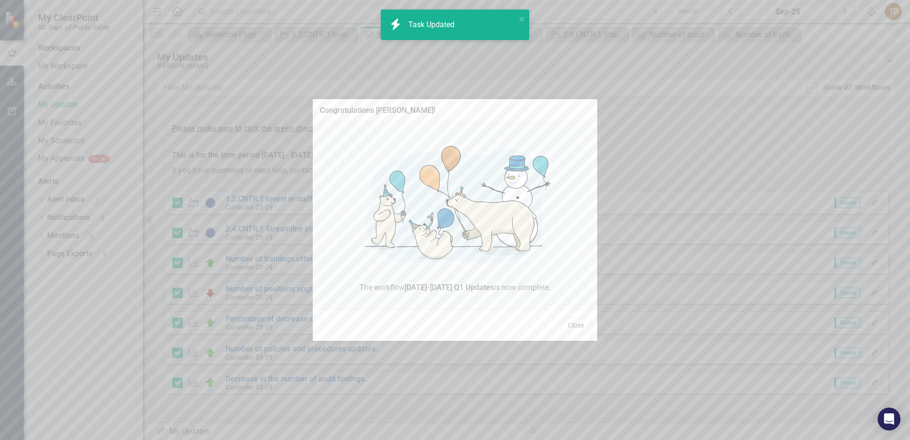
checkbox input "true"
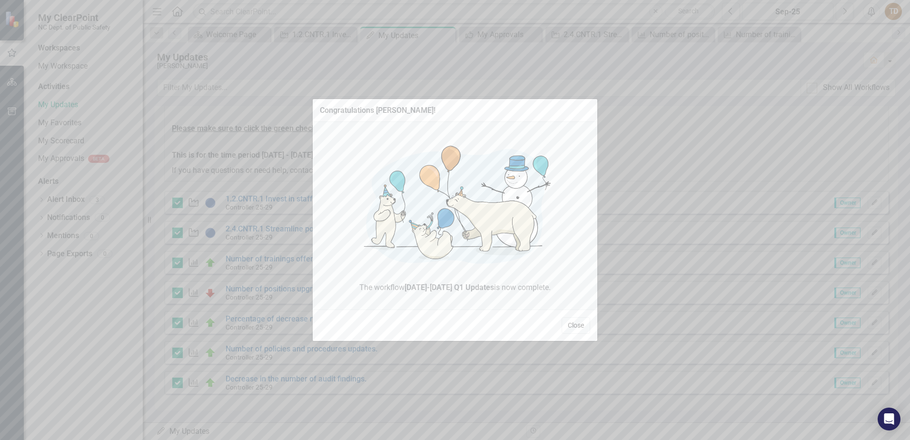
click at [575, 323] on button "Close" at bounding box center [576, 325] width 29 height 17
